Goal: Check status: Check status

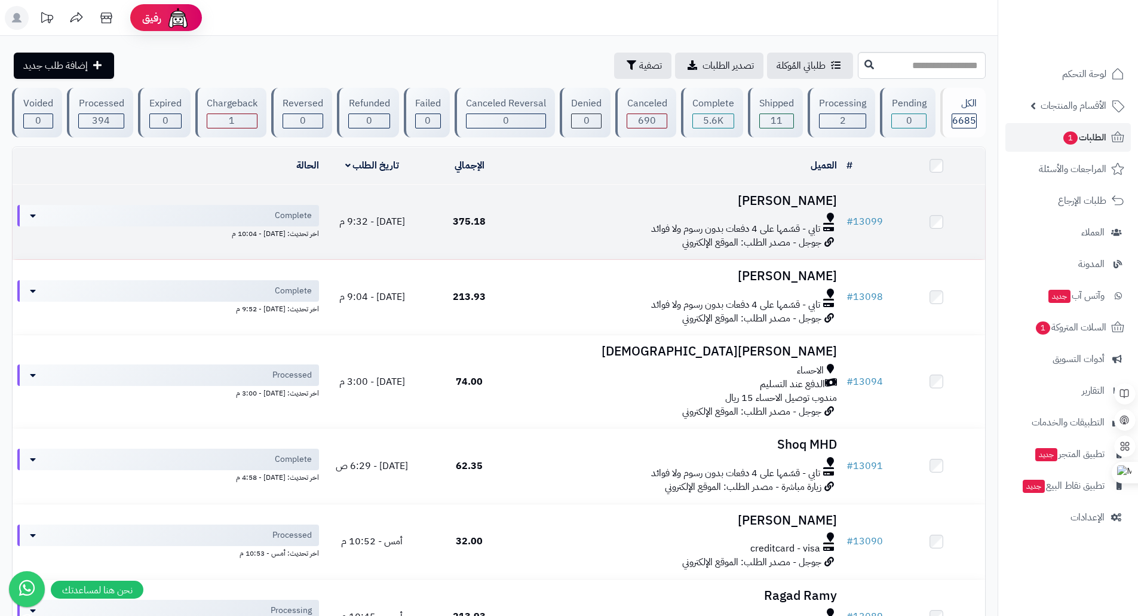
click at [696, 198] on h3 "[PERSON_NAME]" at bounding box center [680, 201] width 314 height 14
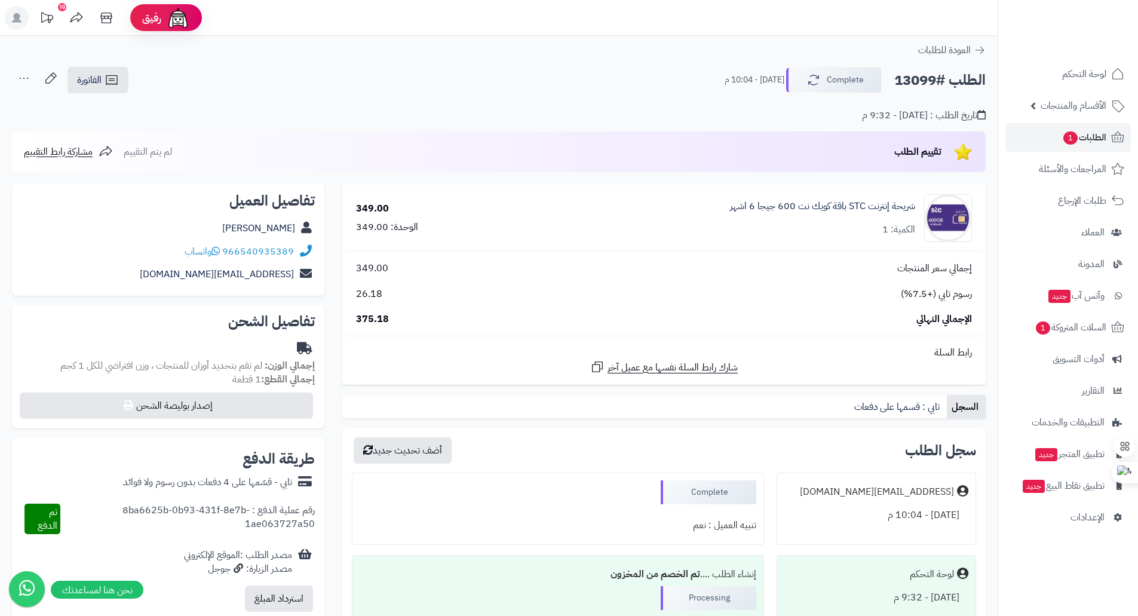
click at [915, 84] on h2 "الطلب #13099" at bounding box center [939, 80] width 91 height 24
click at [911, 81] on h2 "الطلب #13099" at bounding box center [939, 80] width 91 height 24
drag, startPoint x: 964, startPoint y: 82, endPoint x: 985, endPoint y: 87, distance: 21.4
click at [985, 87] on h2 "الطلب #13099" at bounding box center [939, 80] width 91 height 24
